Goal: Task Accomplishment & Management: Manage account settings

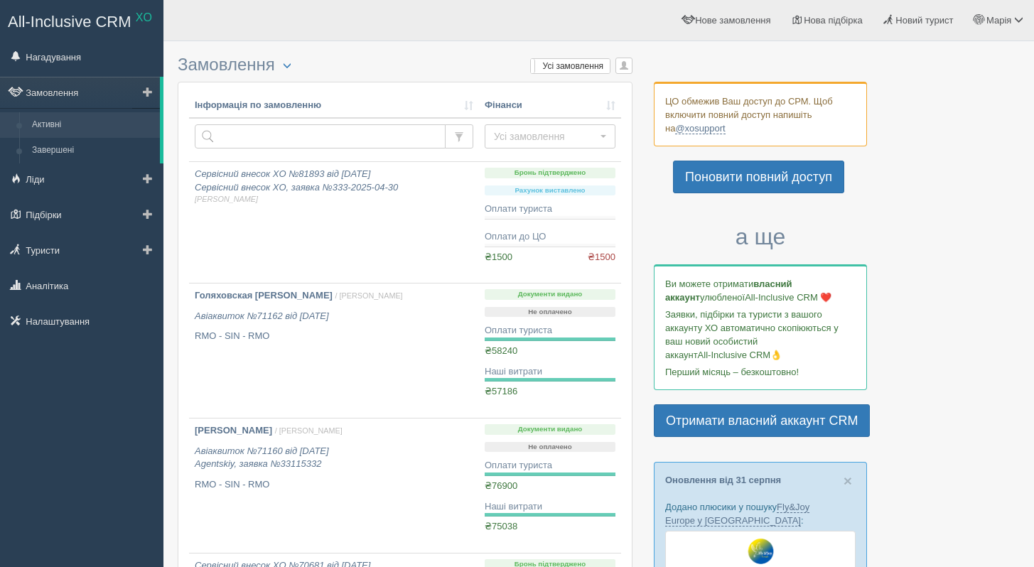
click at [149, 97] on span at bounding box center [148, 92] width 10 height 10
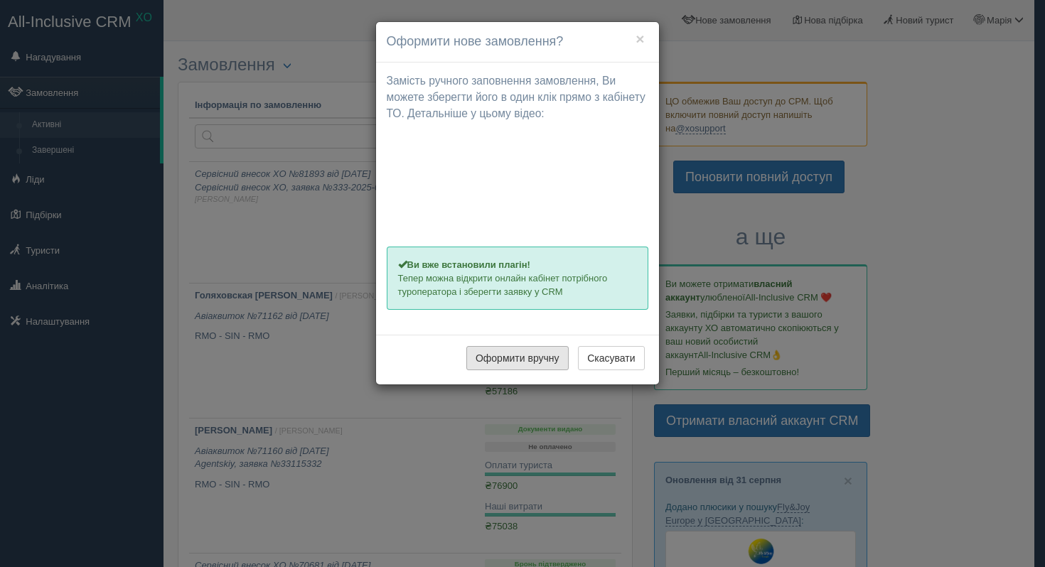
click at [487, 365] on button "Оформити вручну" at bounding box center [517, 358] width 102 height 24
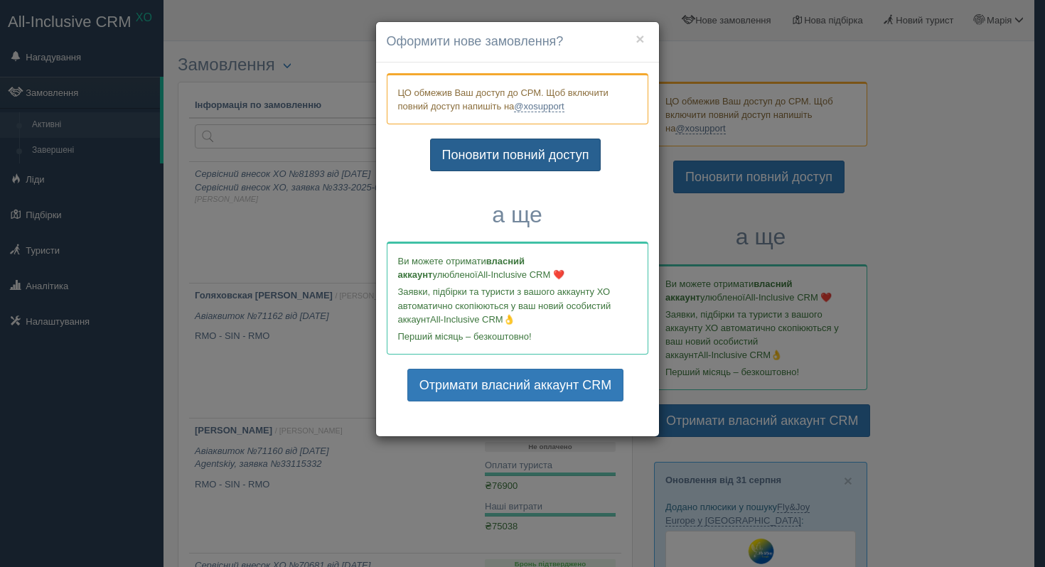
click at [545, 153] on link "Поновити повний доступ" at bounding box center [515, 155] width 171 height 33
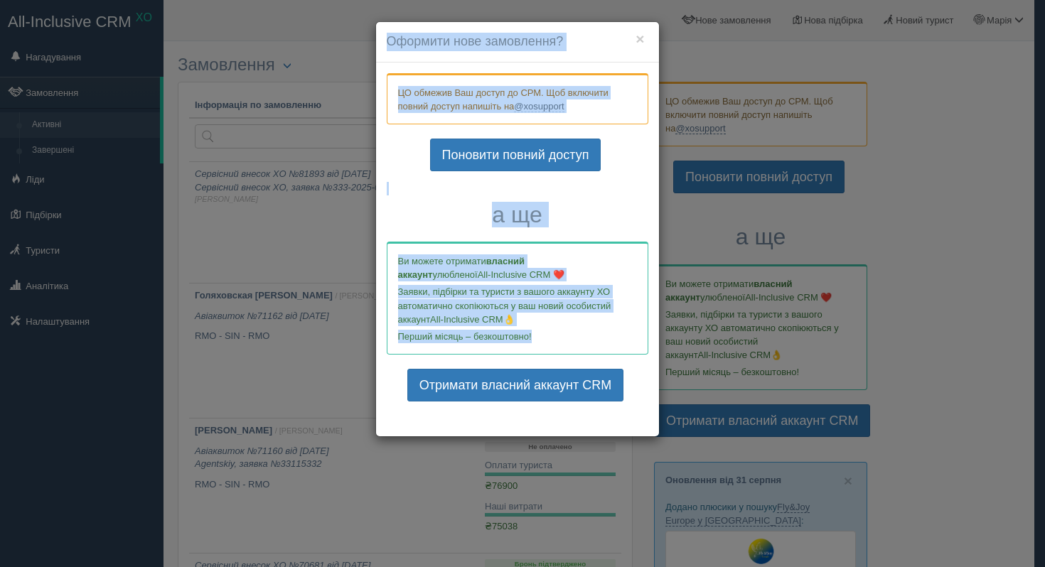
drag, startPoint x: 330, startPoint y: 25, endPoint x: 716, endPoint y: 348, distance: 502.9
click at [716, 348] on div "× Оформити нове замовлення? Замість ручного заповнення замовлення, [PERSON_NAME…" at bounding box center [522, 283] width 1045 height 567
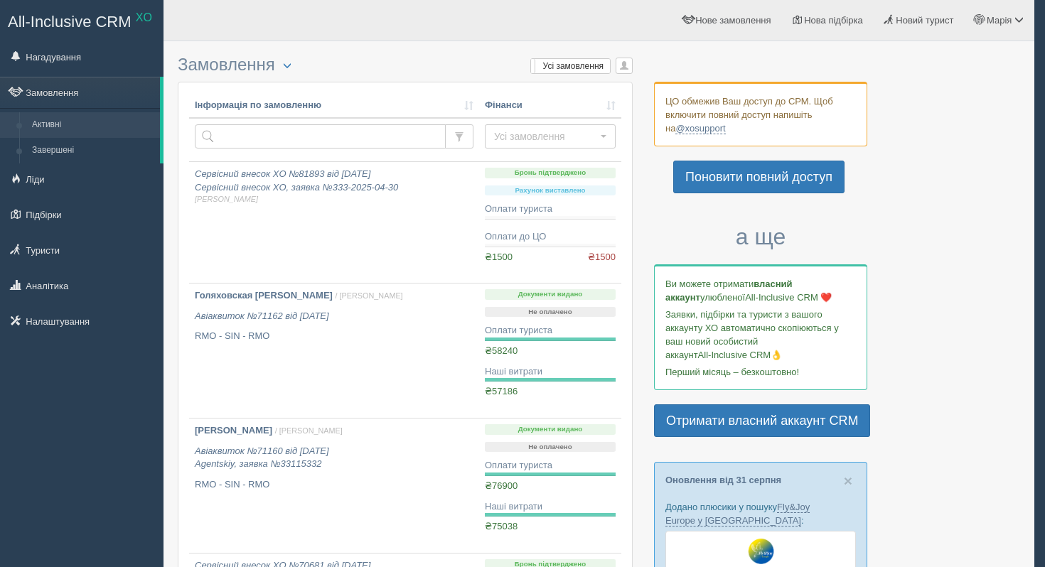
click at [716, 348] on div at bounding box center [522, 283] width 1045 height 567
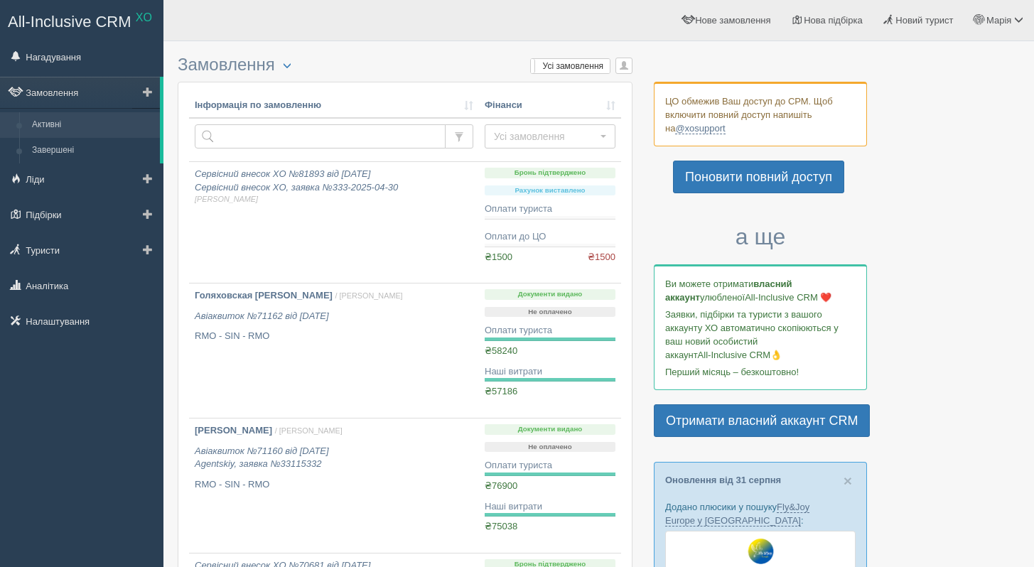
click at [153, 97] on link at bounding box center [146, 92] width 28 height 31
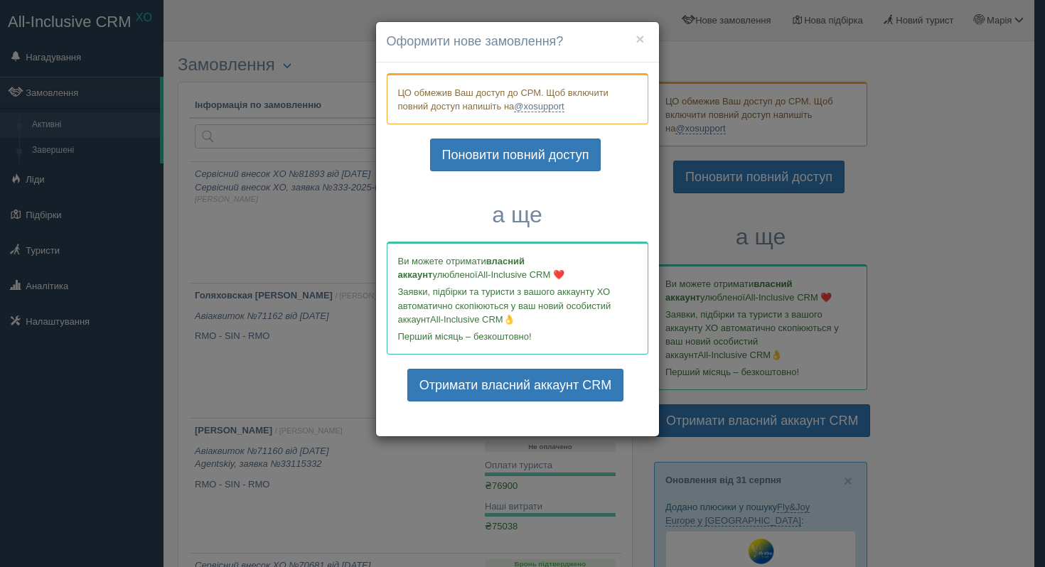
click at [446, 197] on div "ЦО обмежив Ваш доступ до СРМ. Щоб включити повний доступ напишіть на @xosupport…" at bounding box center [517, 250] width 283 height 374
click at [642, 43] on button "×" at bounding box center [639, 38] width 9 height 15
